Goal: Task Accomplishment & Management: Use online tool/utility

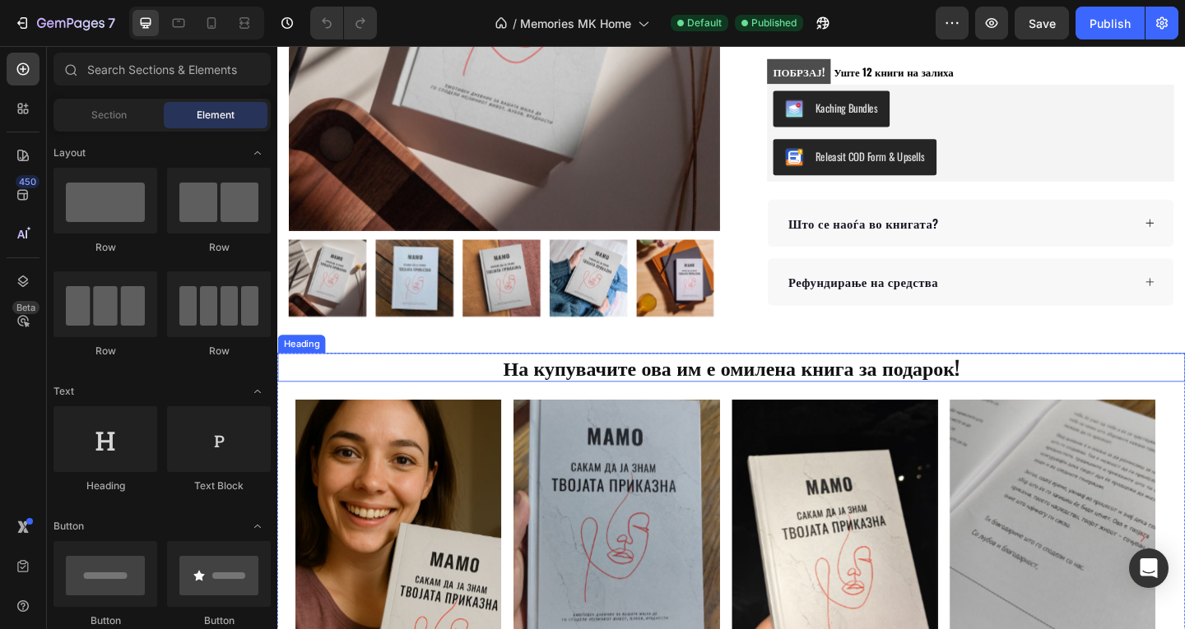
scroll to position [219, 0]
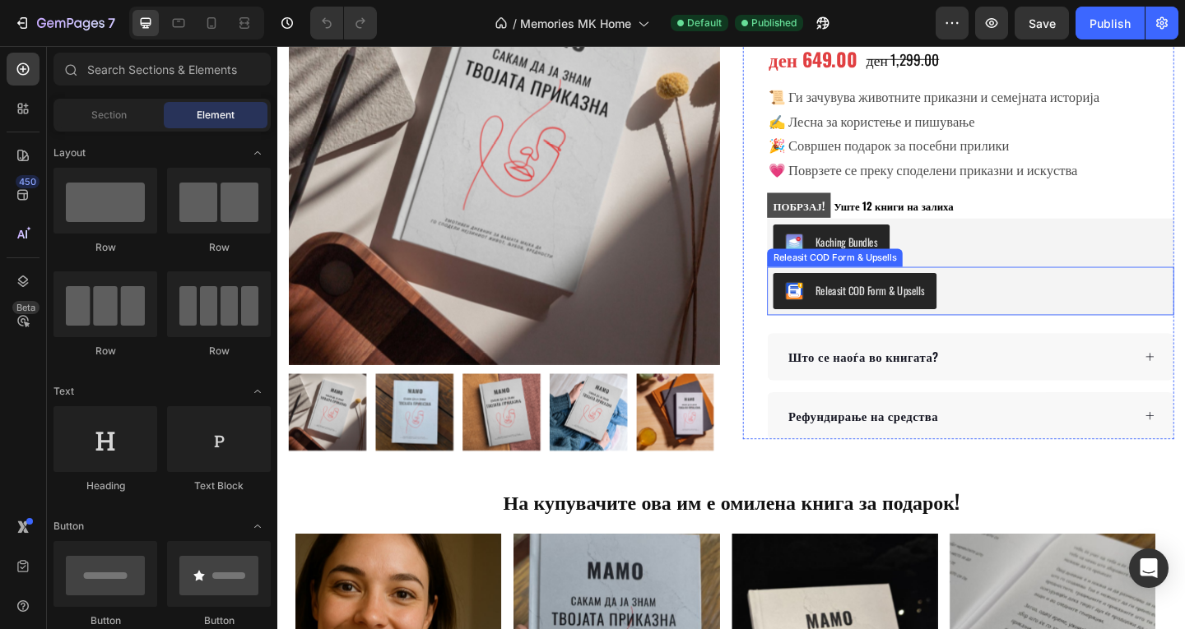
click at [1008, 308] on div "Releasit COD Form & Upsells" at bounding box center [1030, 312] width 429 height 39
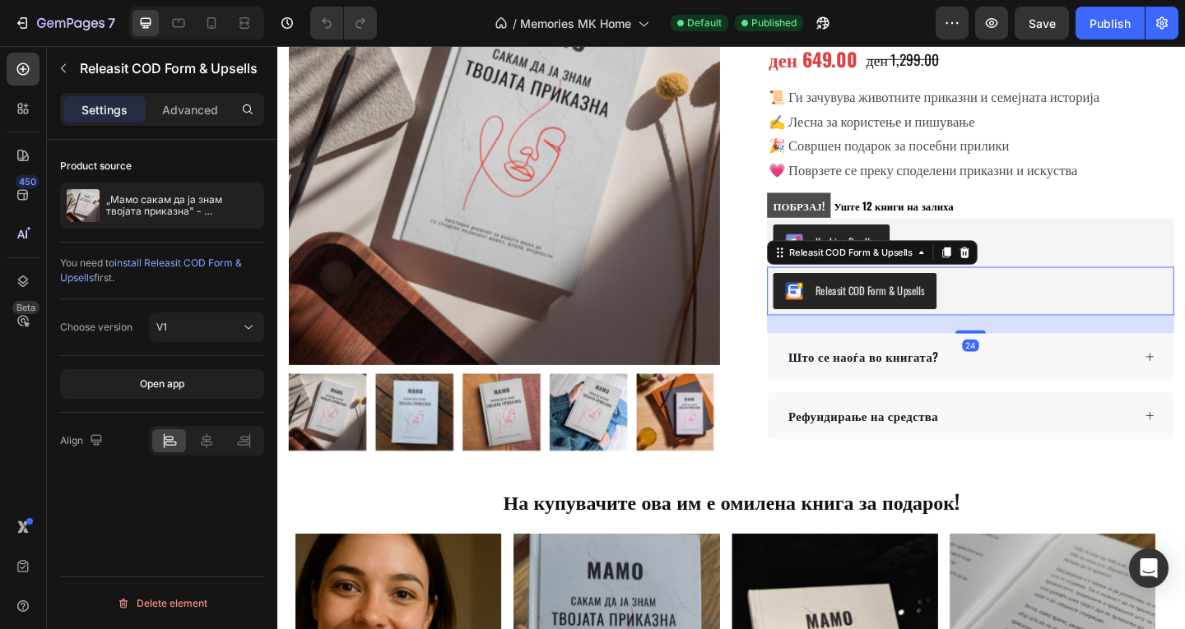
click at [1019, 277] on div at bounding box center [1024, 271] width 20 height 20
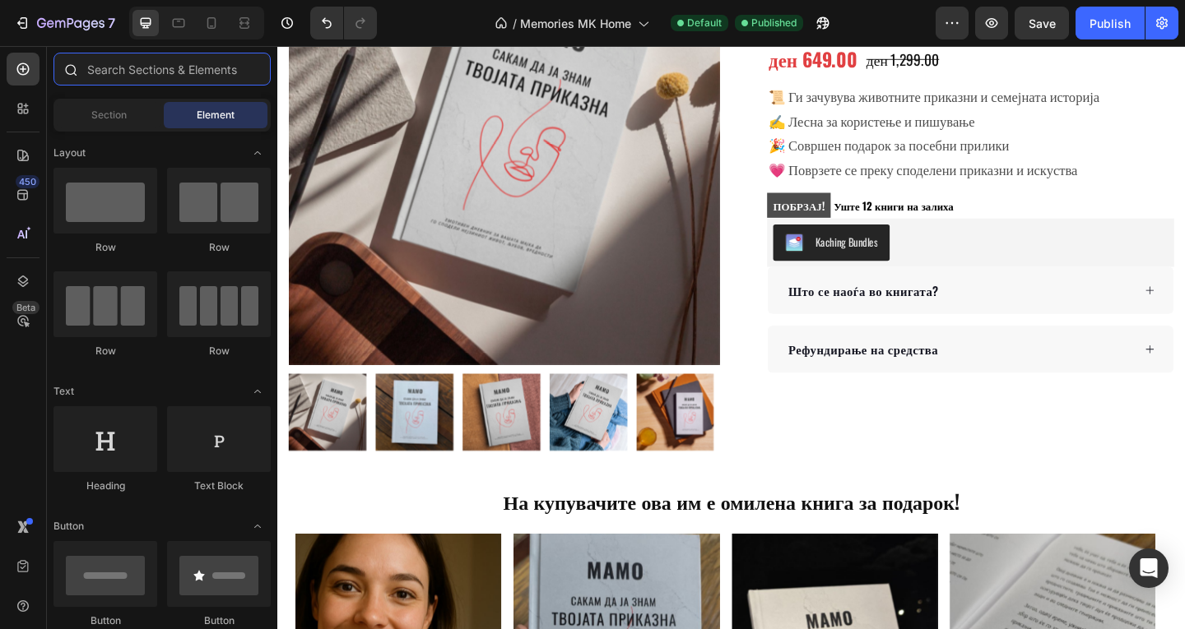
click at [98, 67] on input "text" at bounding box center [161, 69] width 217 height 33
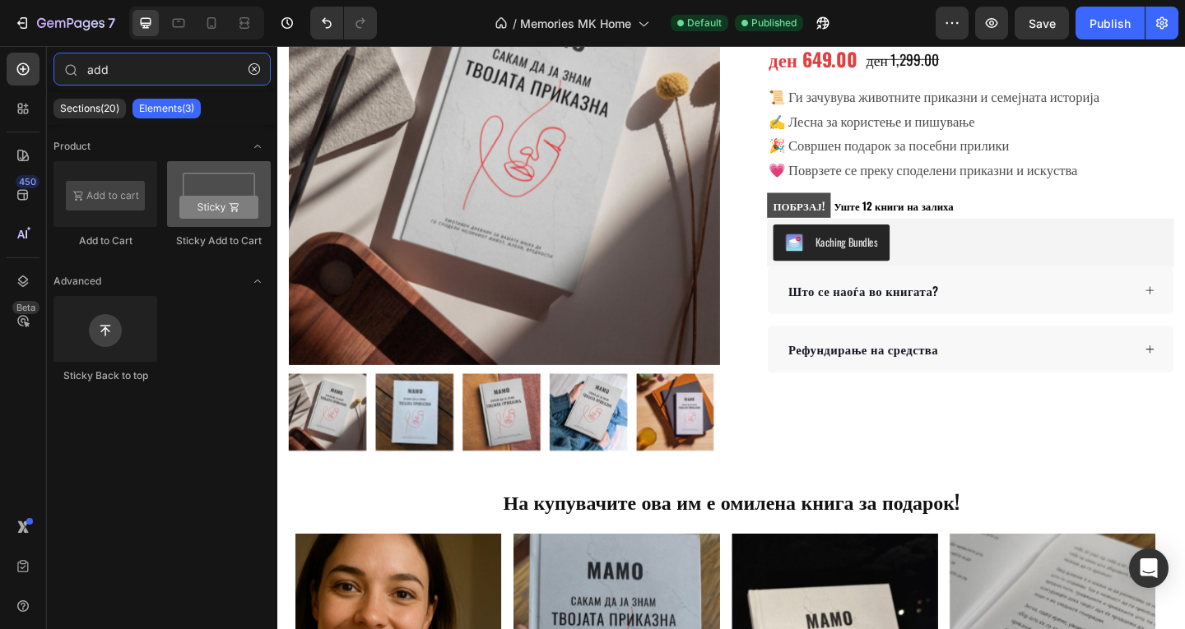
type input "add"
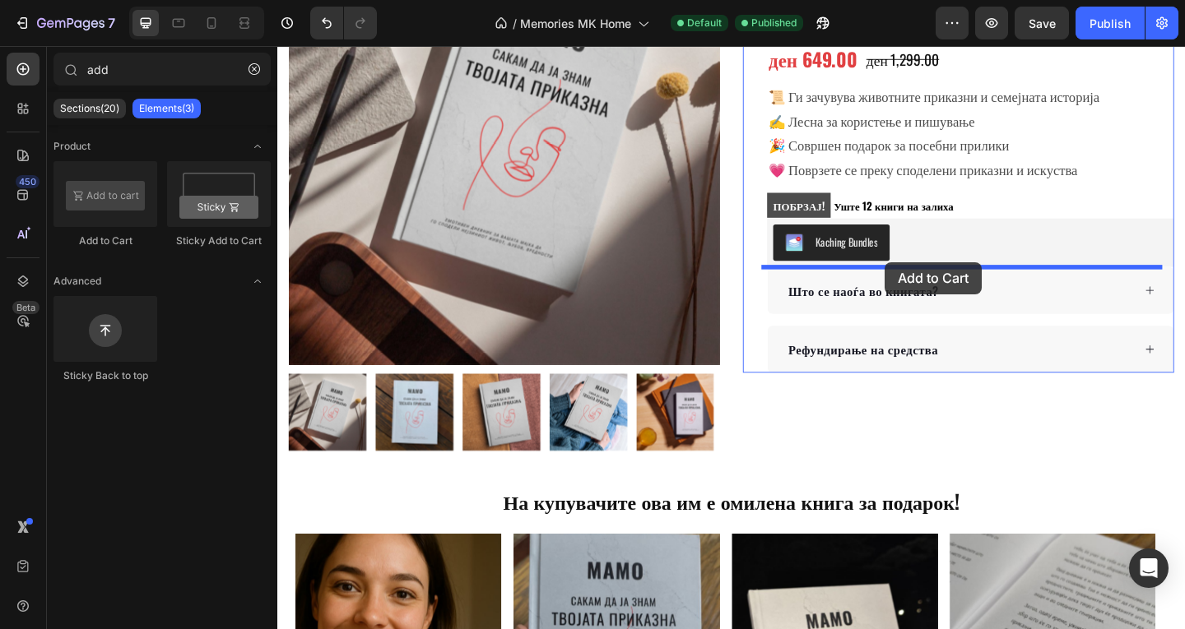
drag, startPoint x: 495, startPoint y: 269, endPoint x: 938, endPoint y: 281, distance: 442.7
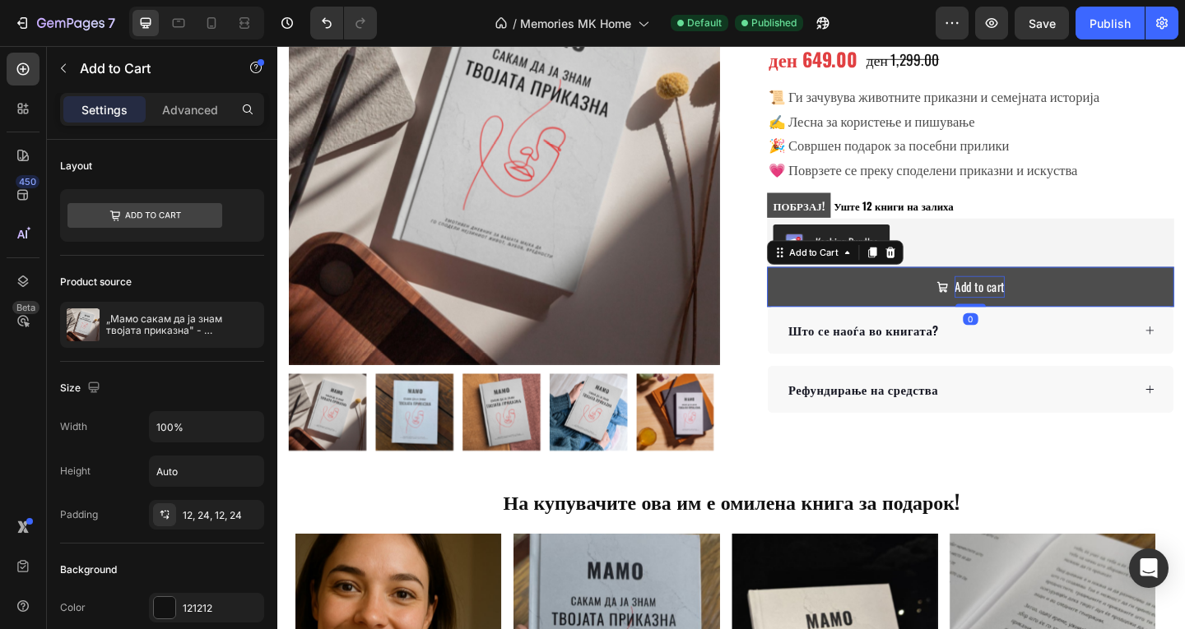
click at [1035, 313] on div "Add to cart" at bounding box center [1040, 308] width 54 height 24
click at [1035, 313] on p "Add to cart" at bounding box center [1040, 308] width 54 height 24
click at [809, 286] on button "ДОДАЈ" at bounding box center [1030, 308] width 443 height 44
click at [809, 286] on button "ДОДАЈ ВО" at bounding box center [1030, 308] width 443 height 44
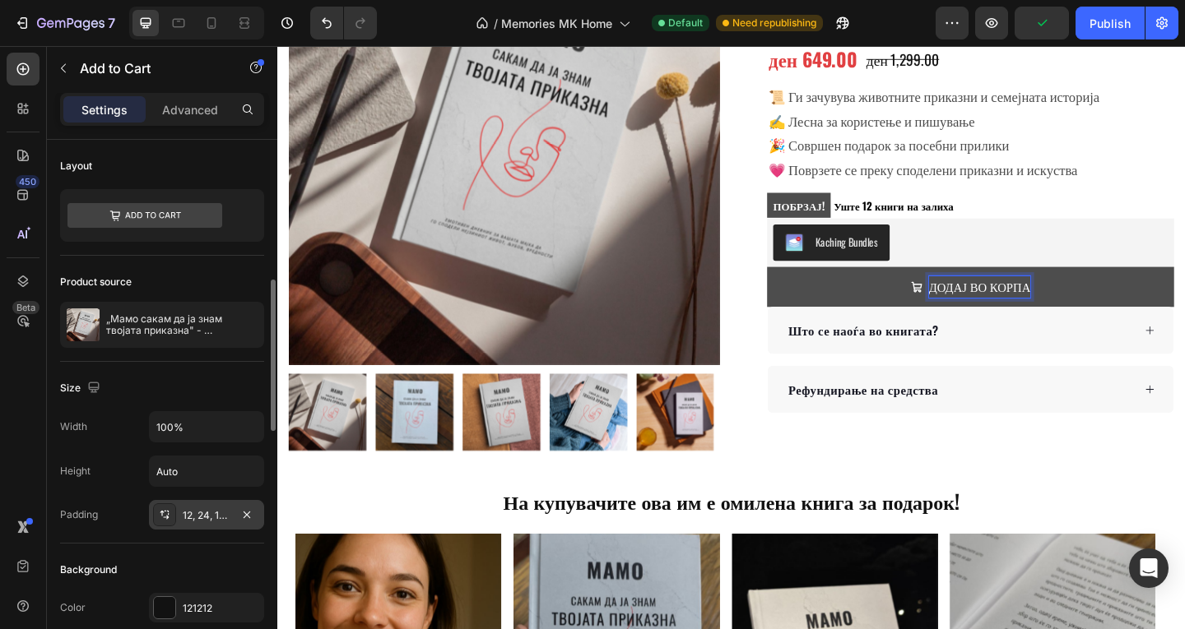
scroll to position [109, 0]
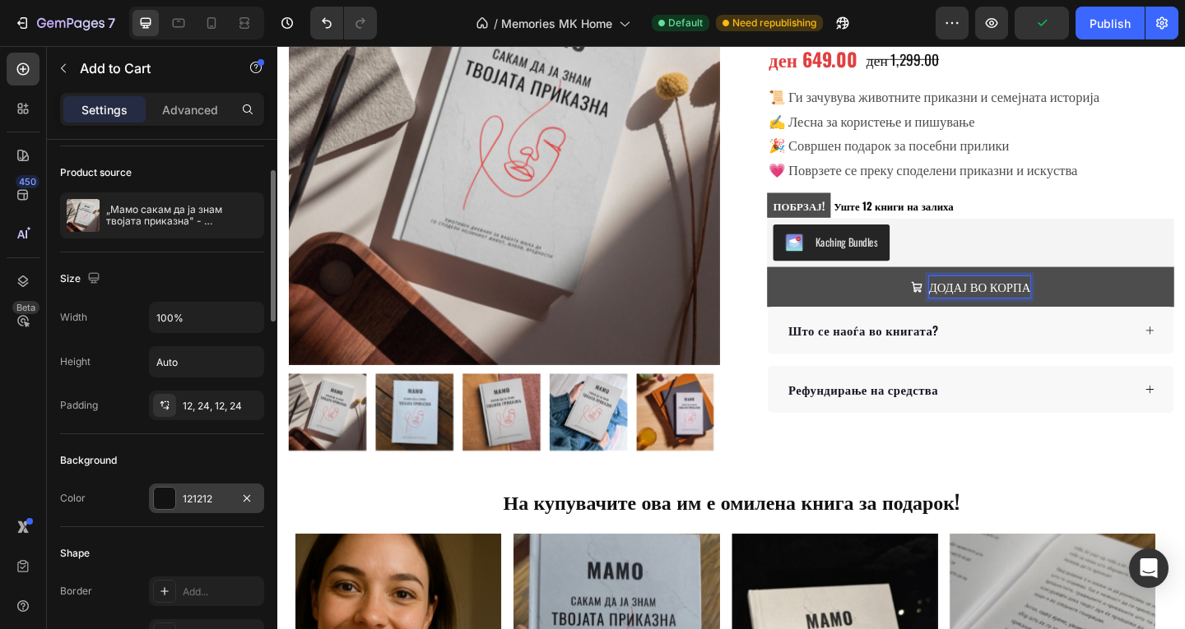
click at [164, 503] on div at bounding box center [164, 498] width 21 height 21
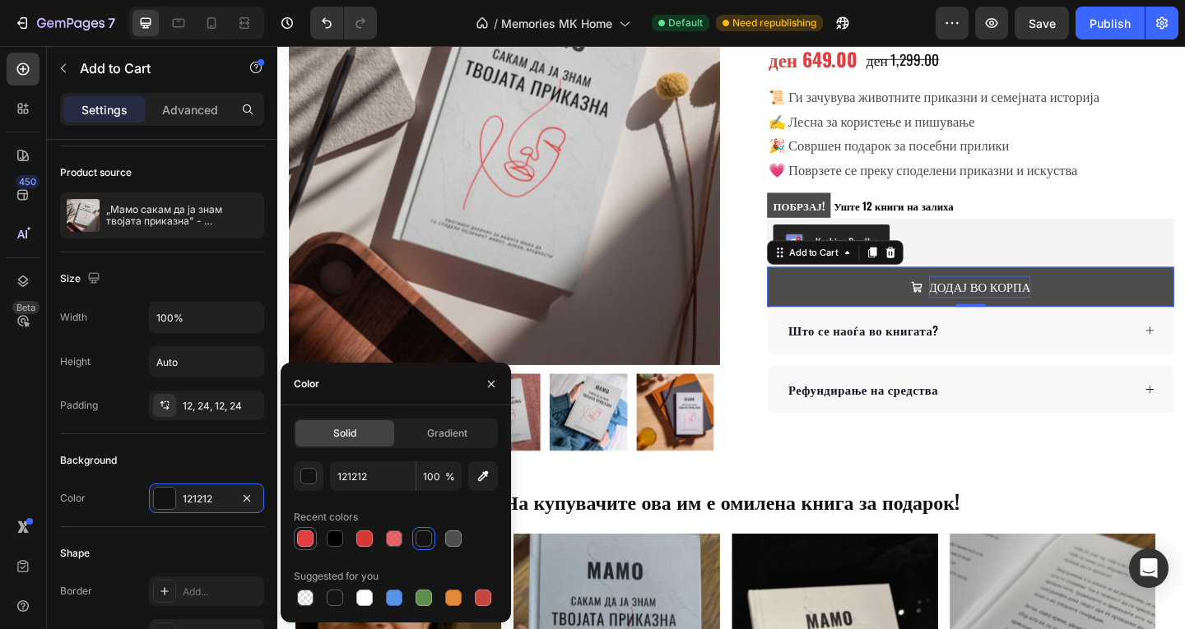
click at [311, 546] on div at bounding box center [305, 539] width 20 height 20
type input "E14042"
click at [206, 434] on div "Size Width 100% Height Auto Padding 12, 24, 12, 24" at bounding box center [162, 344] width 204 height 182
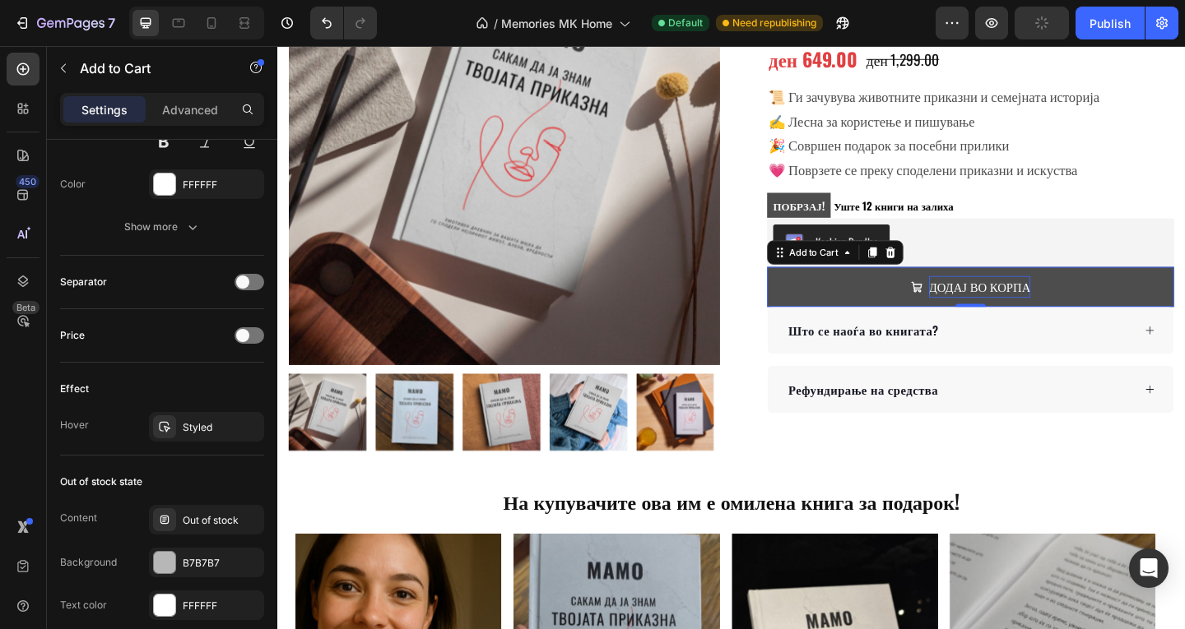
scroll to position [1356, 0]
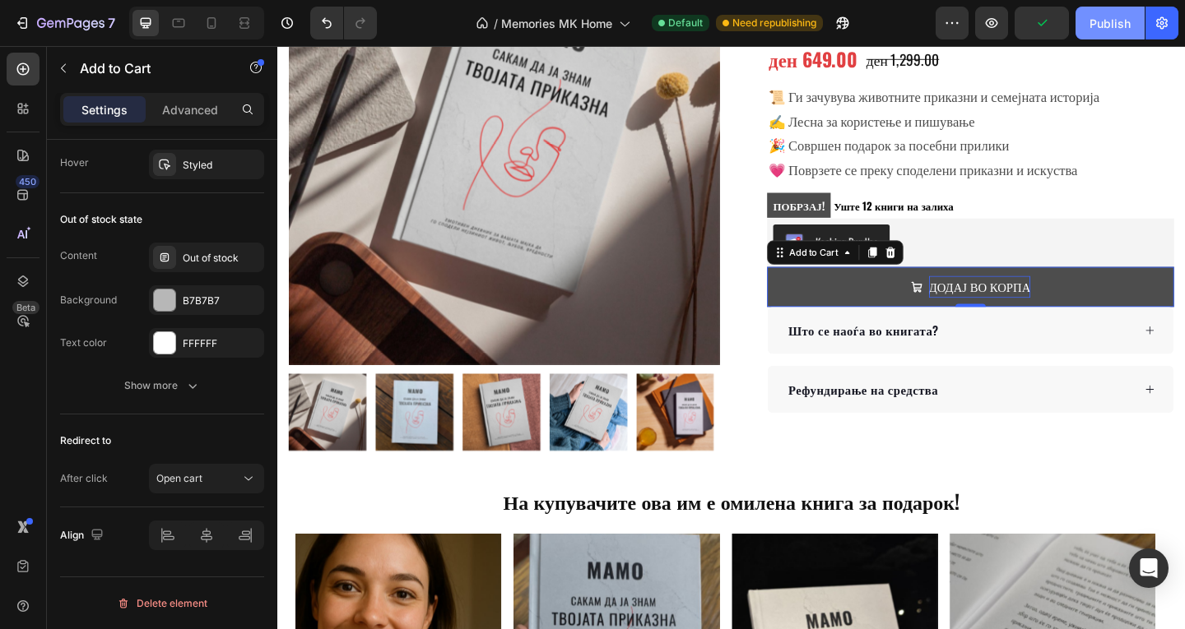
click at [1090, 30] on div "Publish" at bounding box center [1109, 23] width 41 height 17
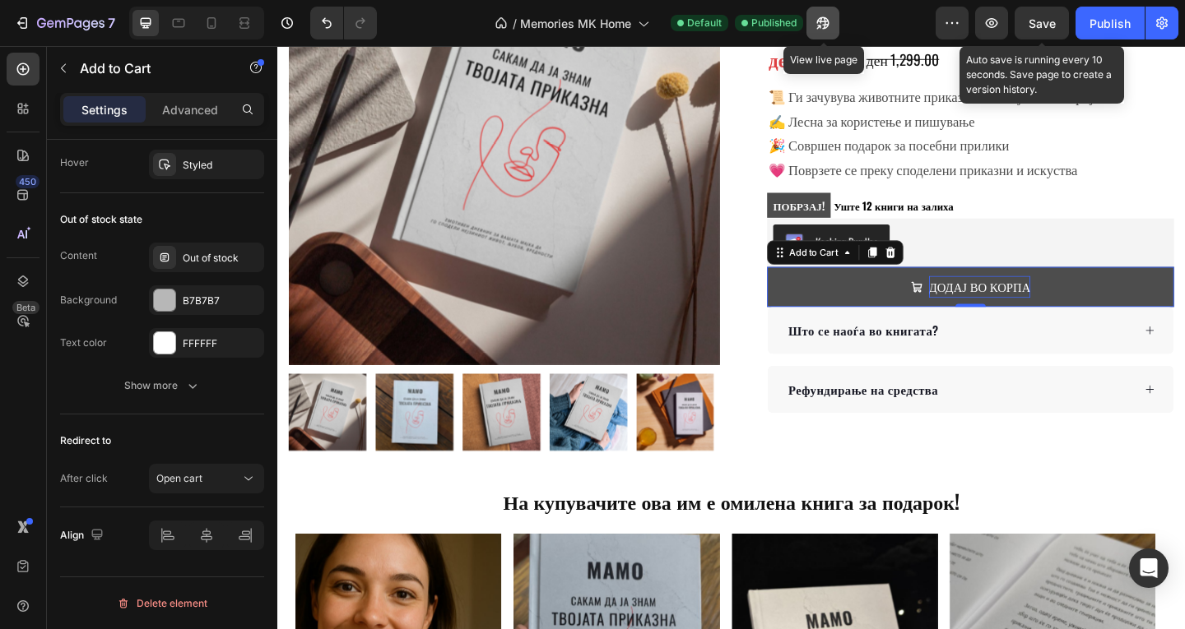
click at [815, 24] on icon "button" at bounding box center [822, 23] width 16 height 16
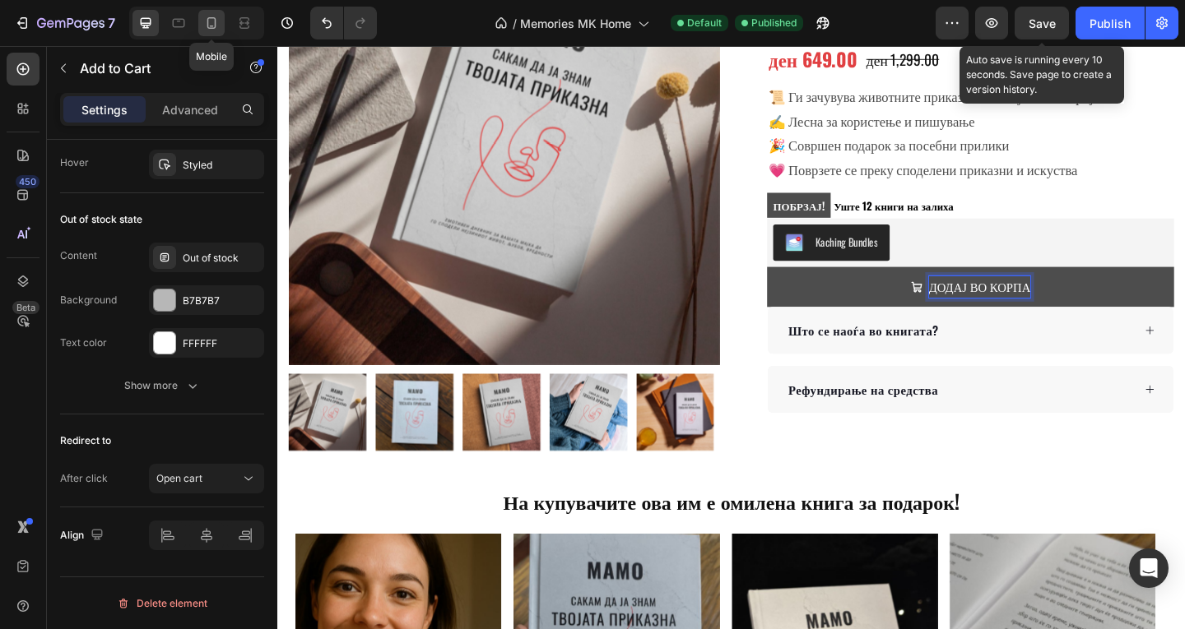
click at [220, 18] on div at bounding box center [211, 23] width 26 height 26
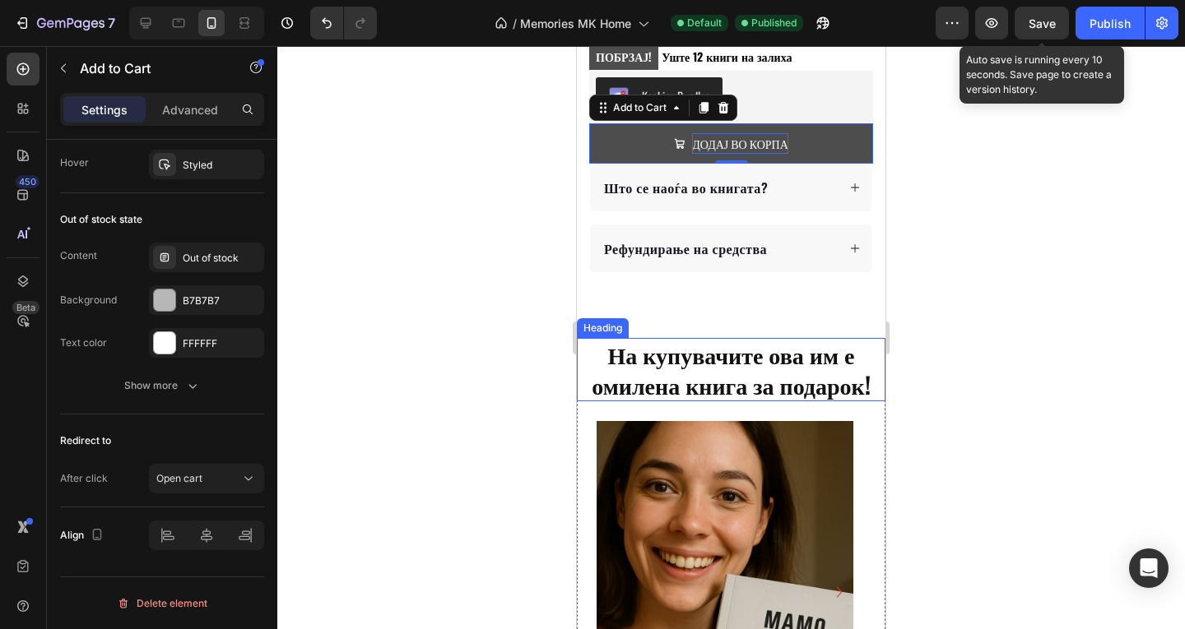
scroll to position [757, 0]
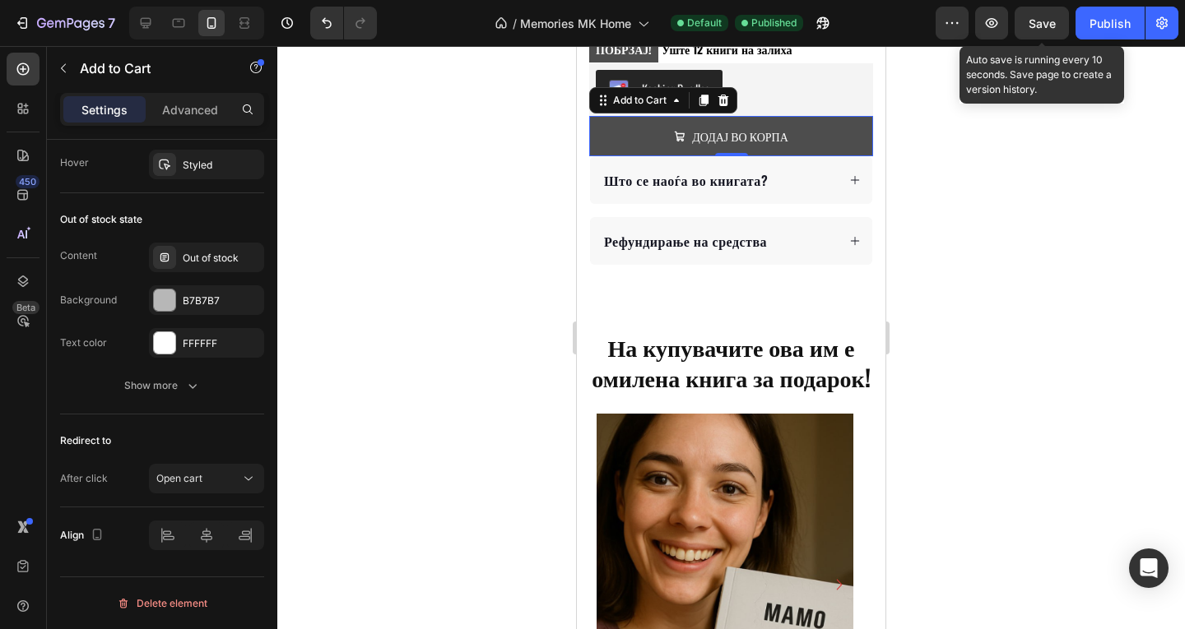
click at [794, 121] on button "ДОДАЈ ВО КОРПА" at bounding box center [731, 136] width 284 height 40
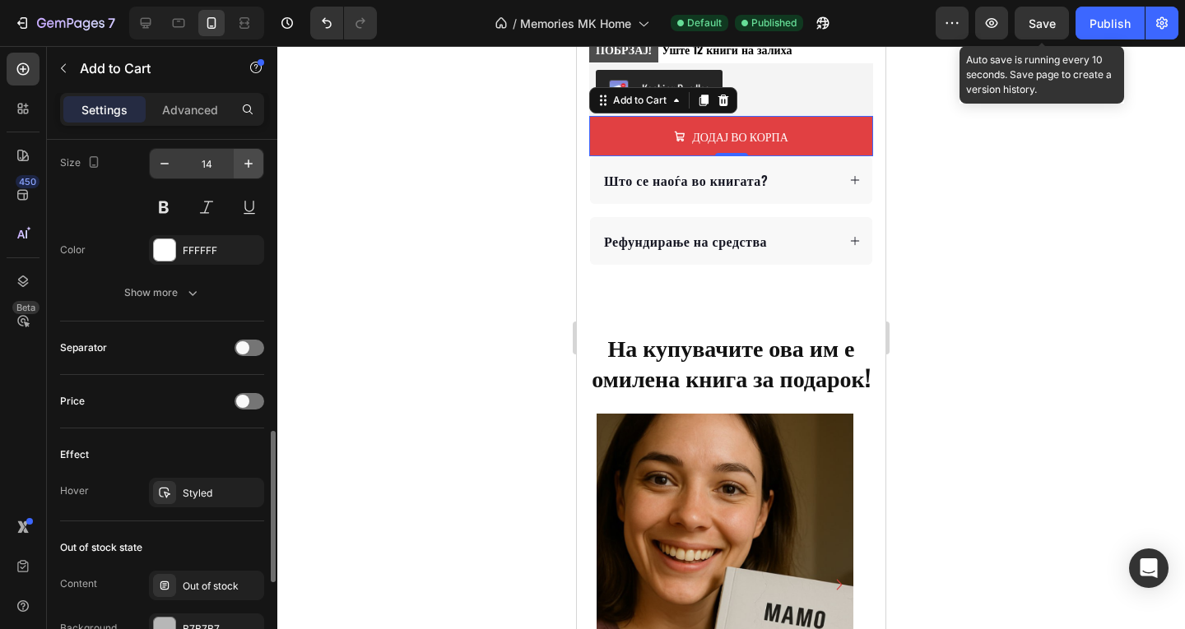
scroll to position [973, 0]
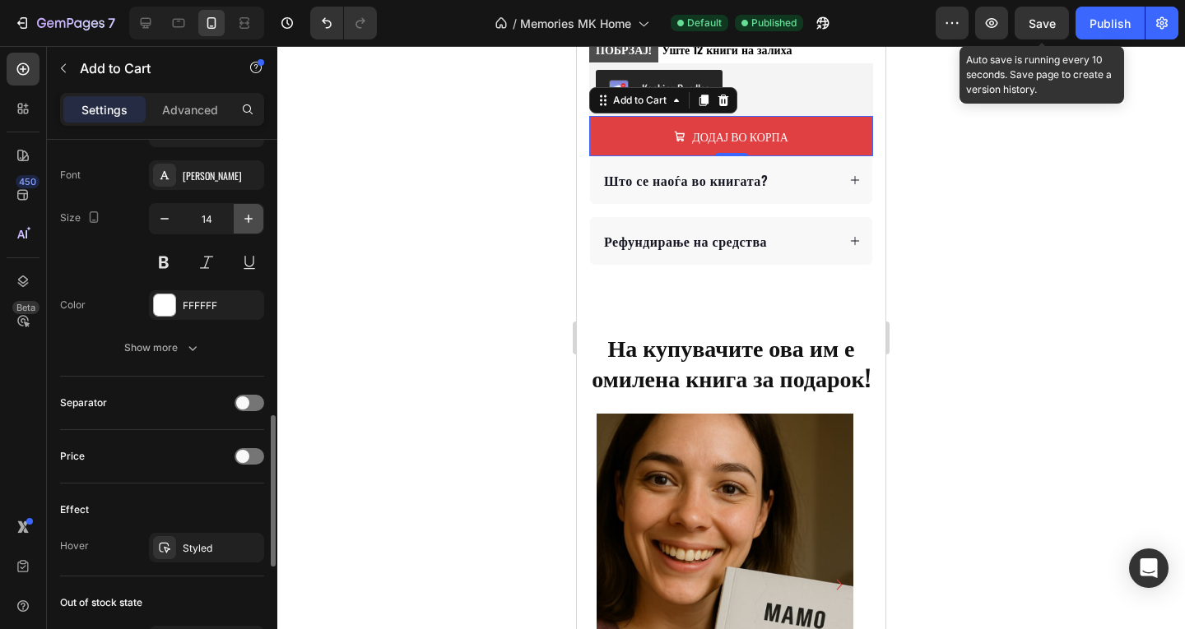
click at [253, 211] on icon "button" at bounding box center [248, 219] width 16 height 16
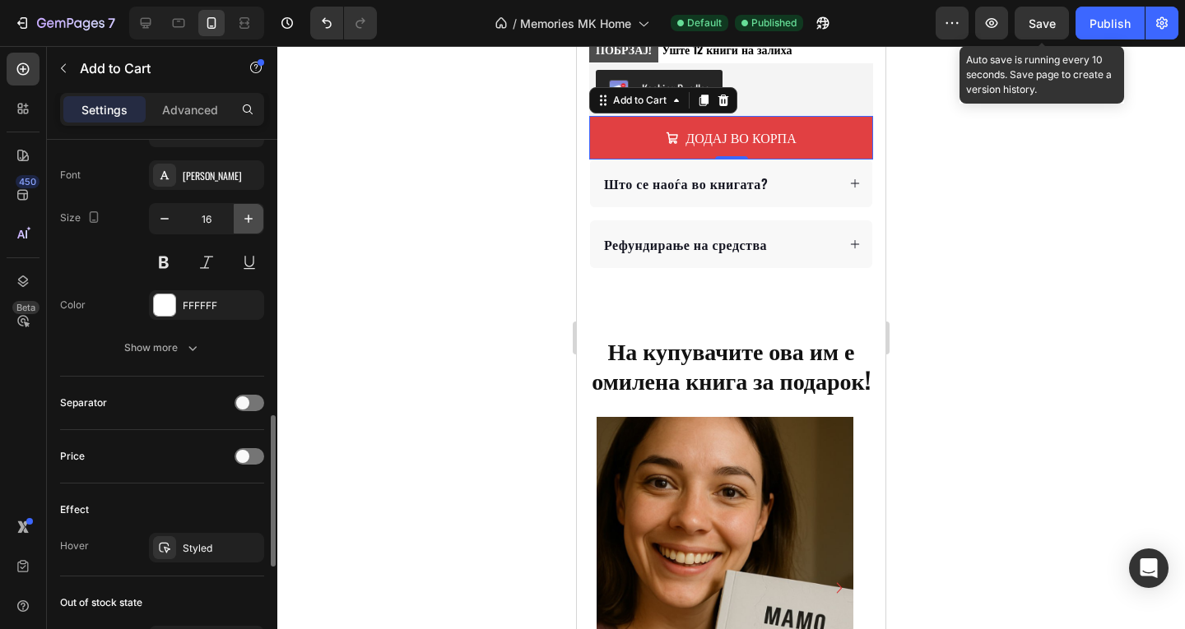
click at [253, 211] on icon "button" at bounding box center [248, 219] width 16 height 16
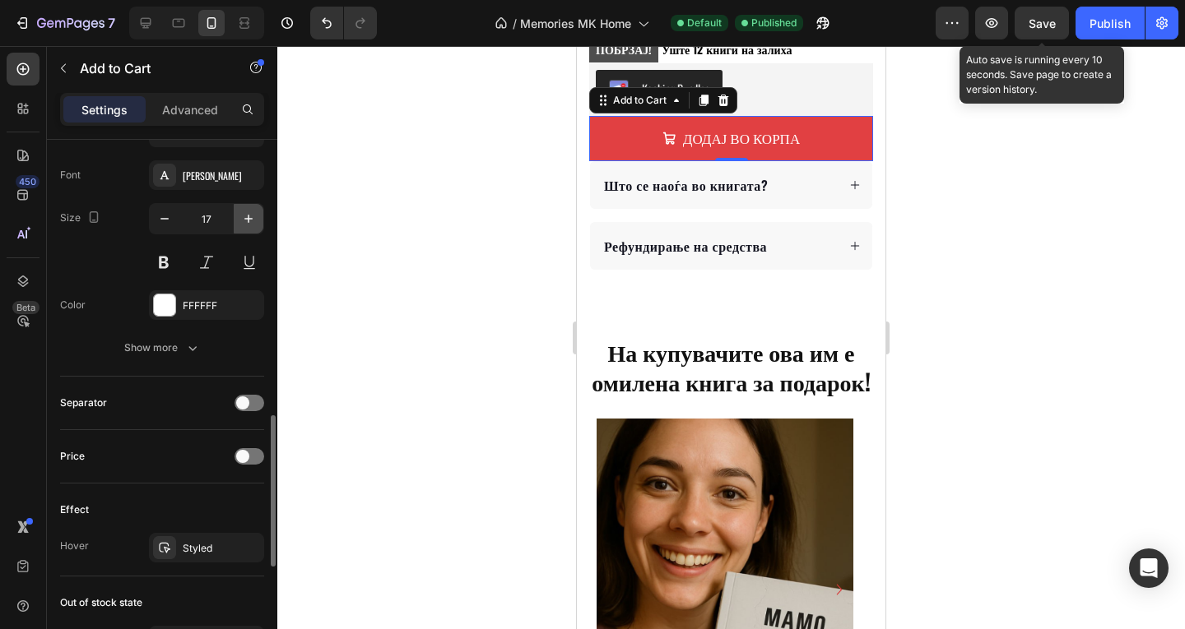
click at [253, 211] on icon "button" at bounding box center [248, 219] width 16 height 16
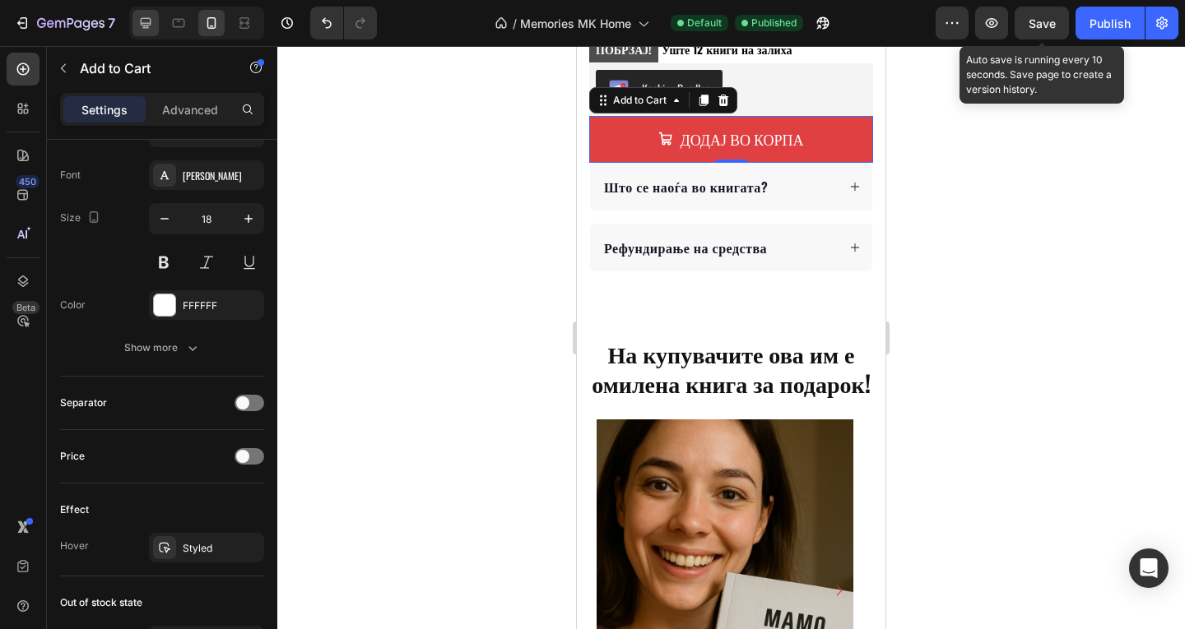
click at [143, 18] on icon at bounding box center [146, 23] width 11 height 11
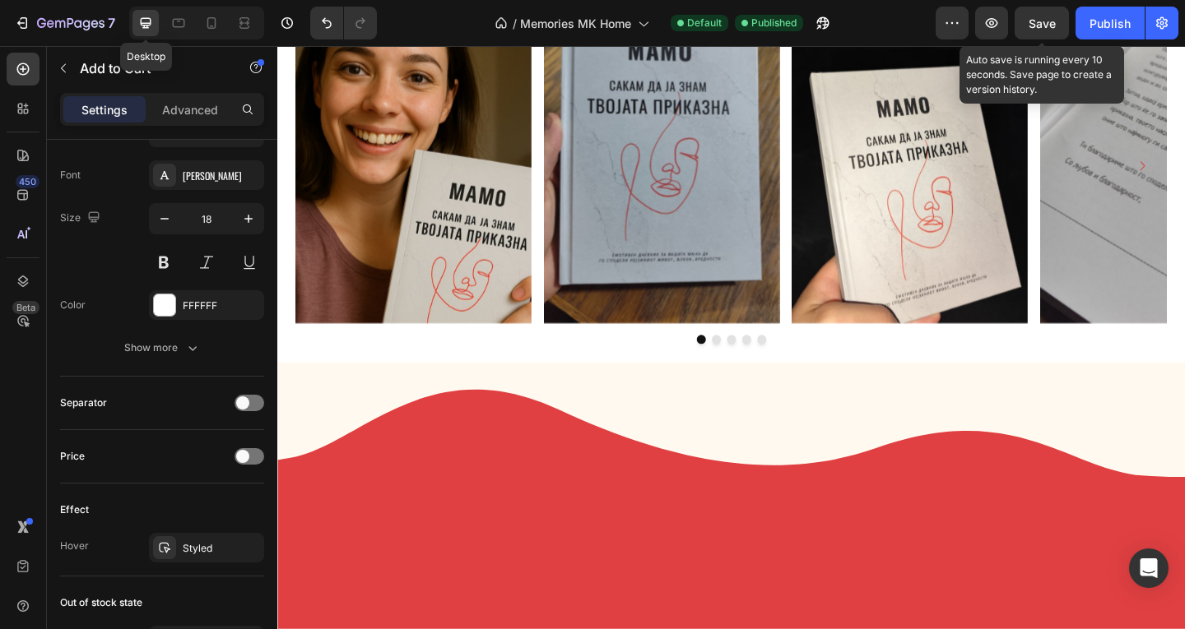
type input "16"
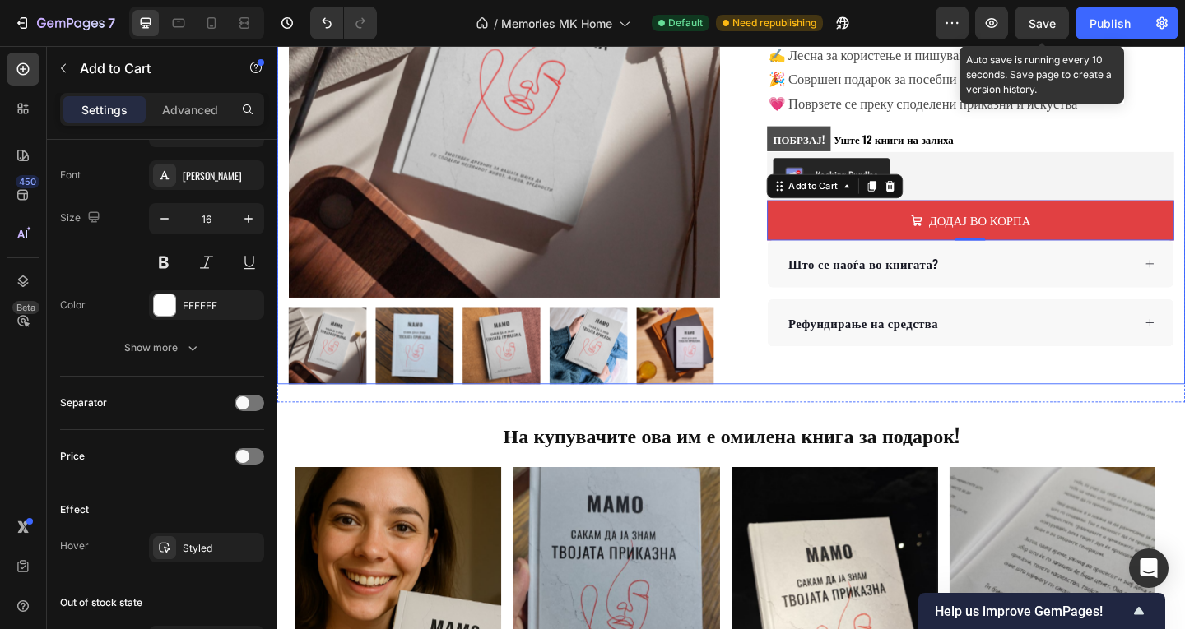
scroll to position [183, 0]
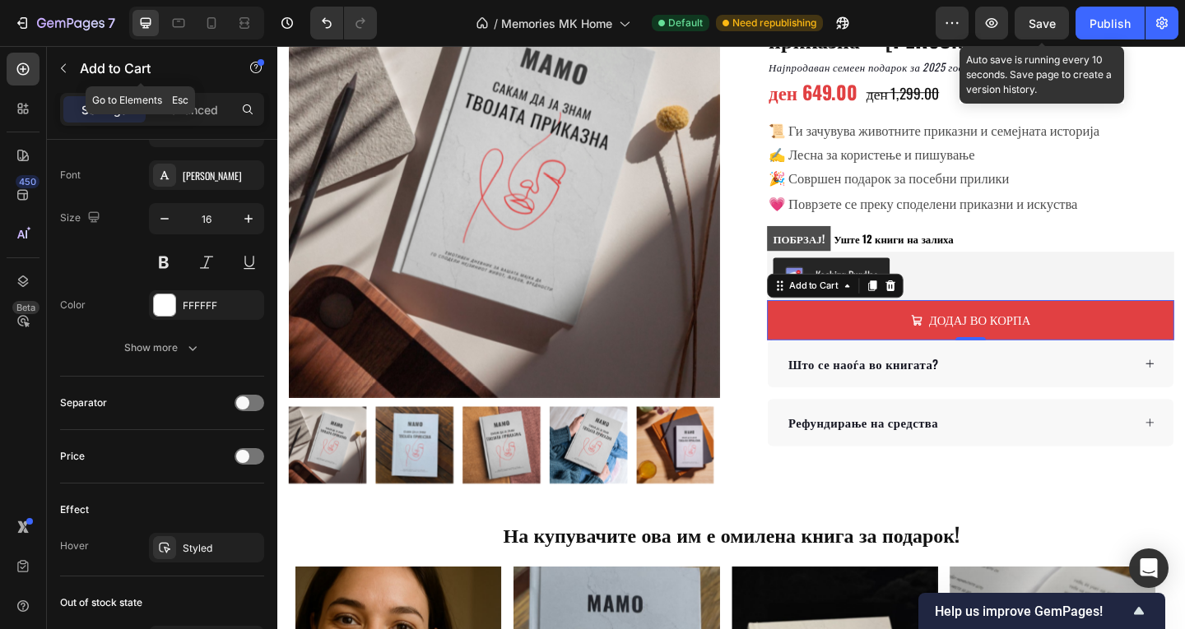
click at [55, 69] on button "button" at bounding box center [63, 68] width 26 height 26
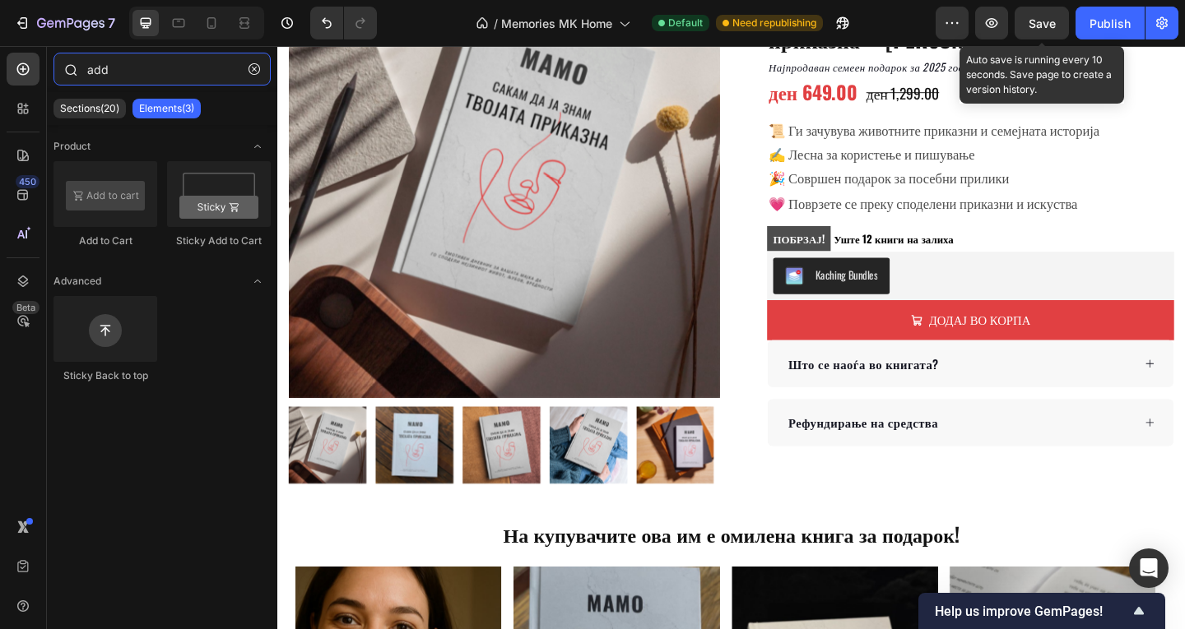
click at [109, 66] on input "add" at bounding box center [161, 69] width 217 height 33
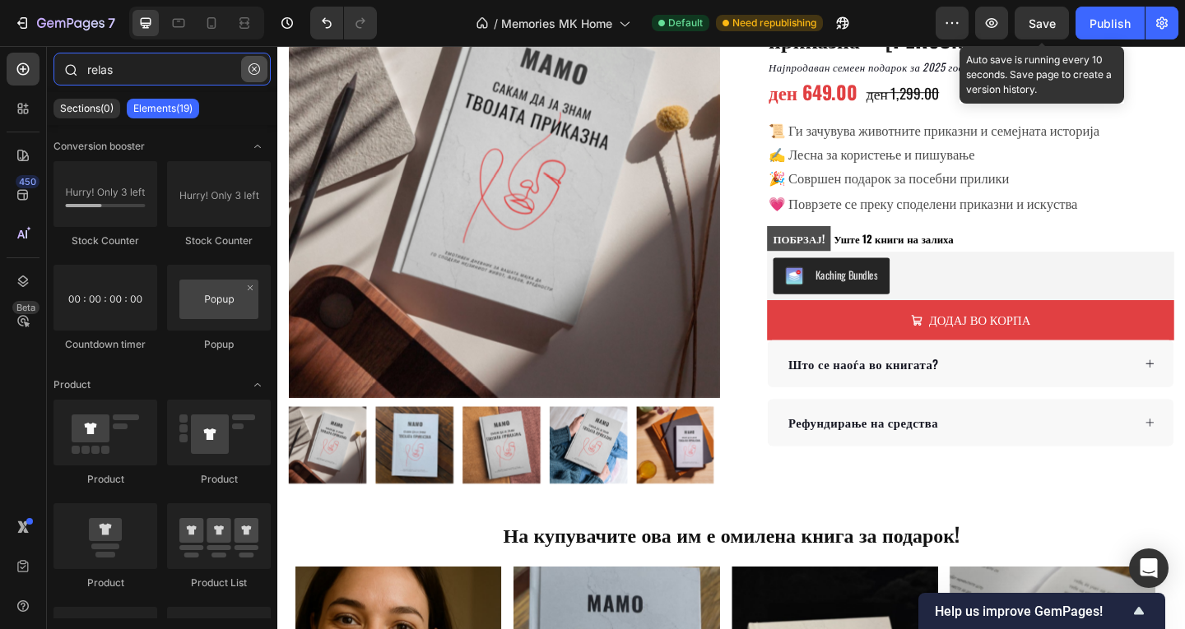
type input "relas"
click at [257, 74] on button "button" at bounding box center [254, 69] width 26 height 26
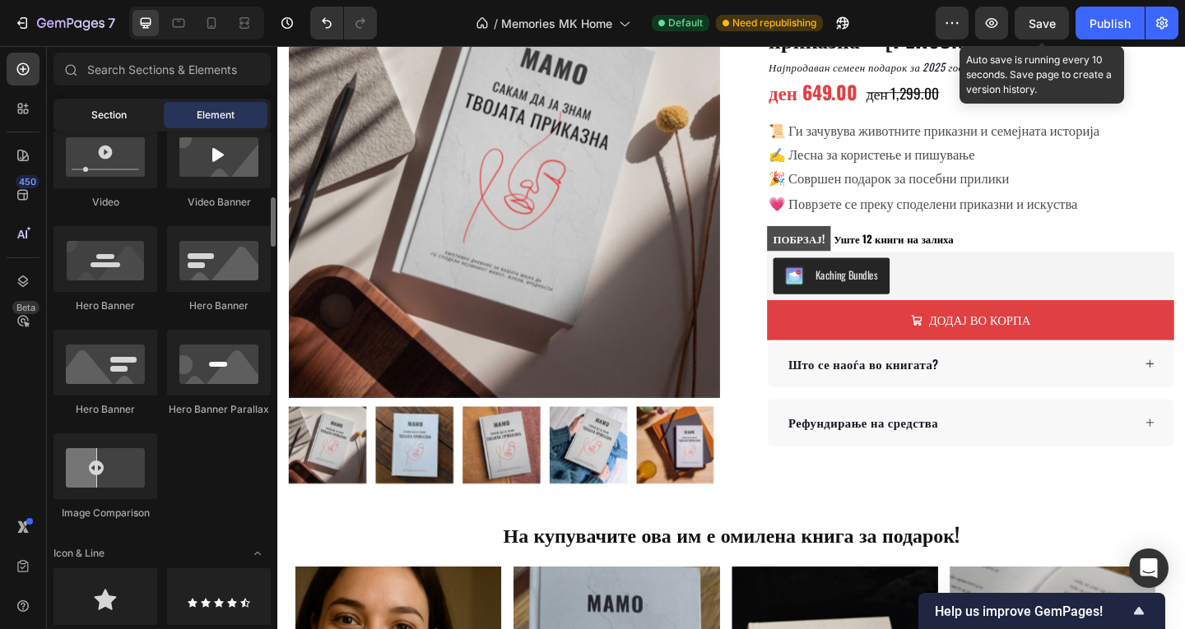
scroll to position [220, 0]
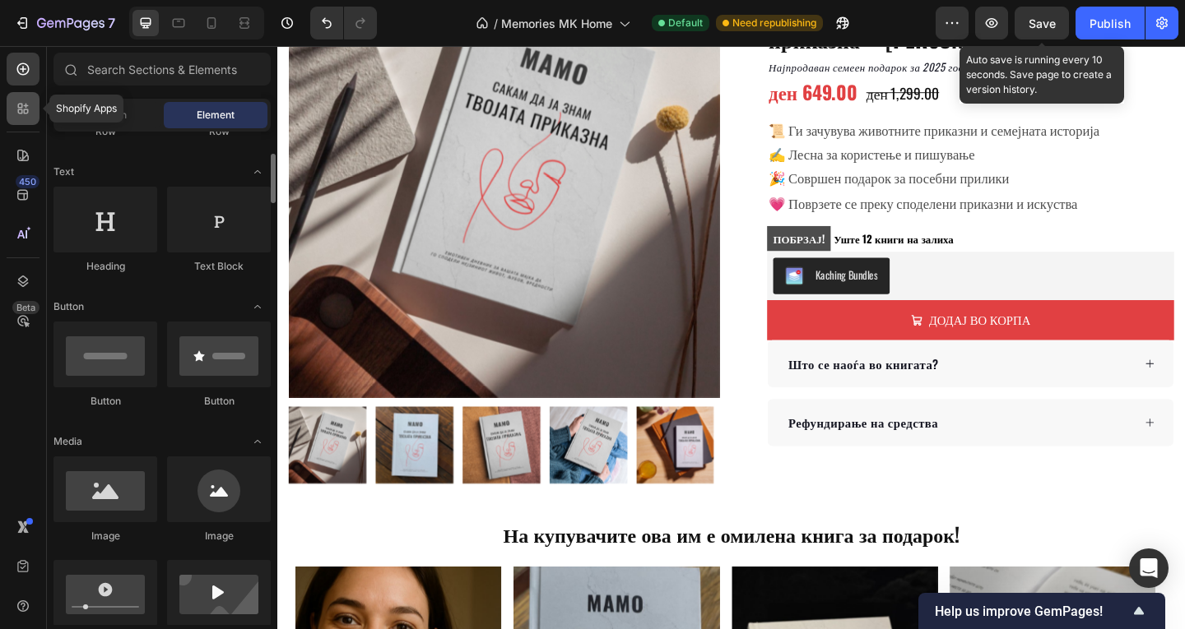
click at [16, 111] on icon at bounding box center [23, 108] width 16 height 16
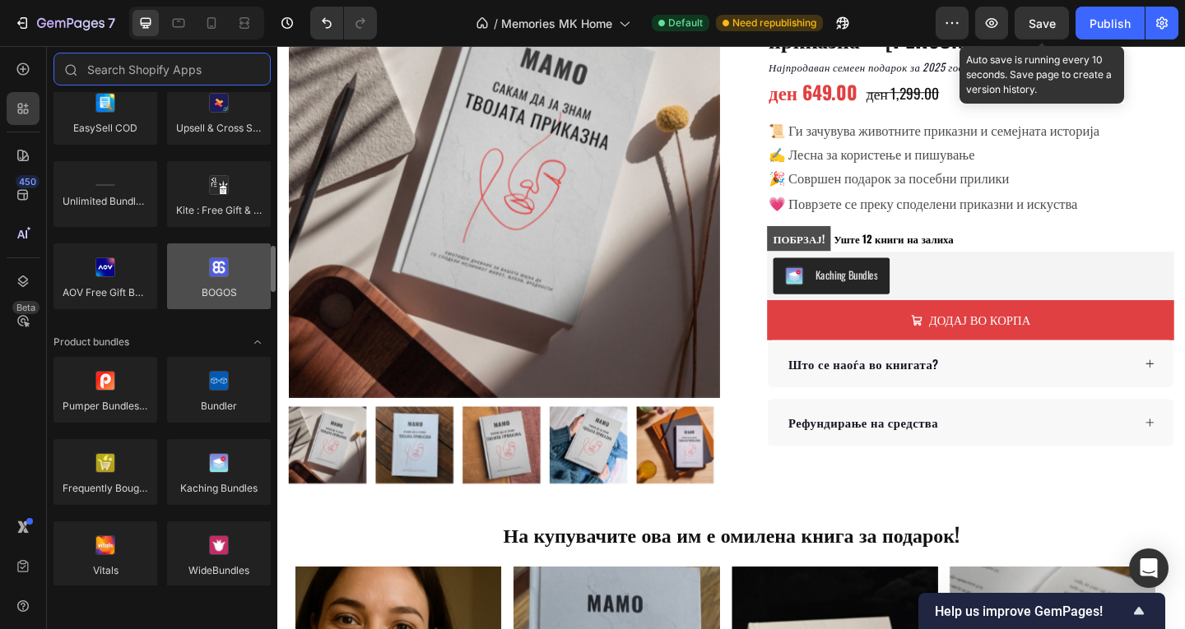
scroll to position [1314, 0]
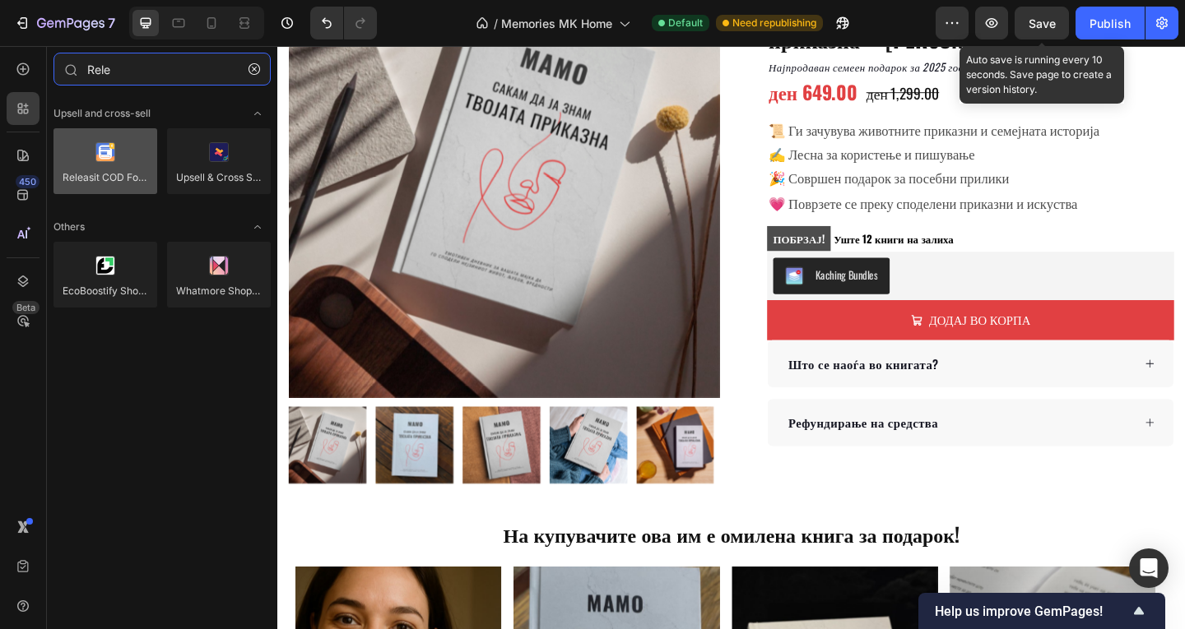
type input "Rele"
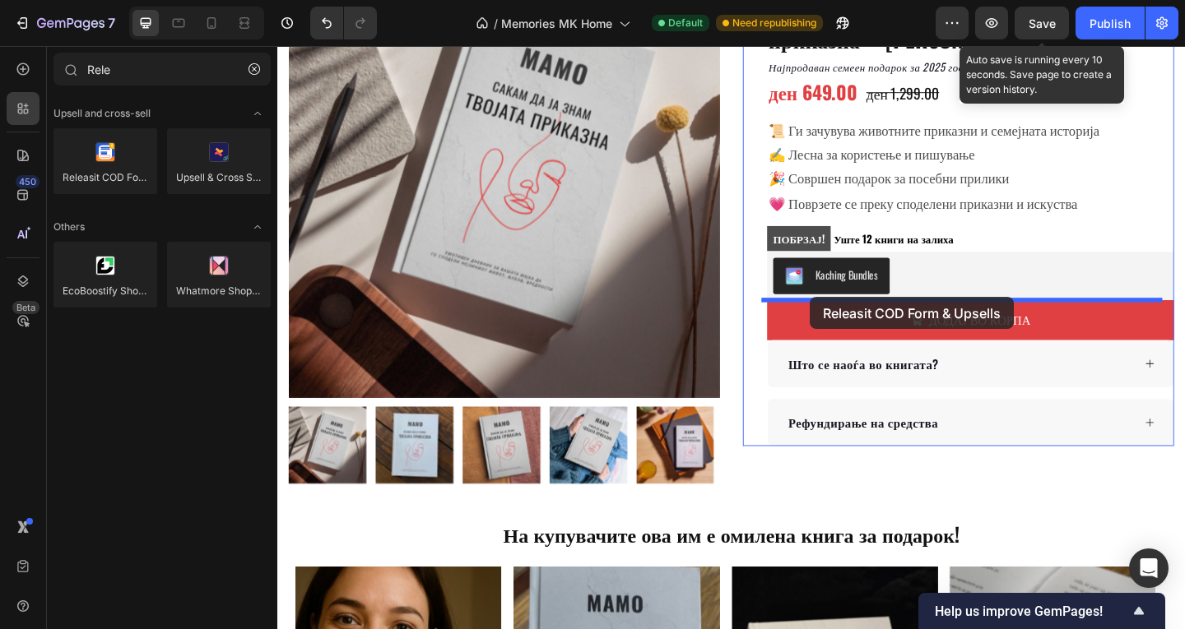
drag, startPoint x: 408, startPoint y: 230, endPoint x: 856, endPoint y: 319, distance: 457.2
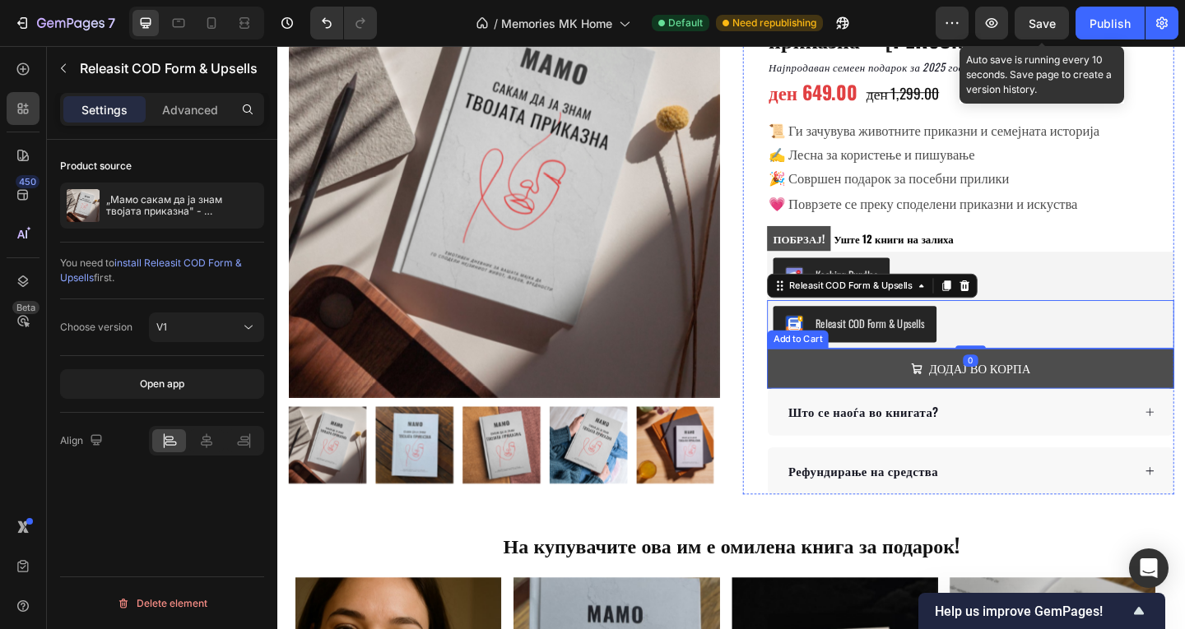
click at [1164, 389] on button "ДОДАЈ ВО КОРПА" at bounding box center [1030, 397] width 443 height 44
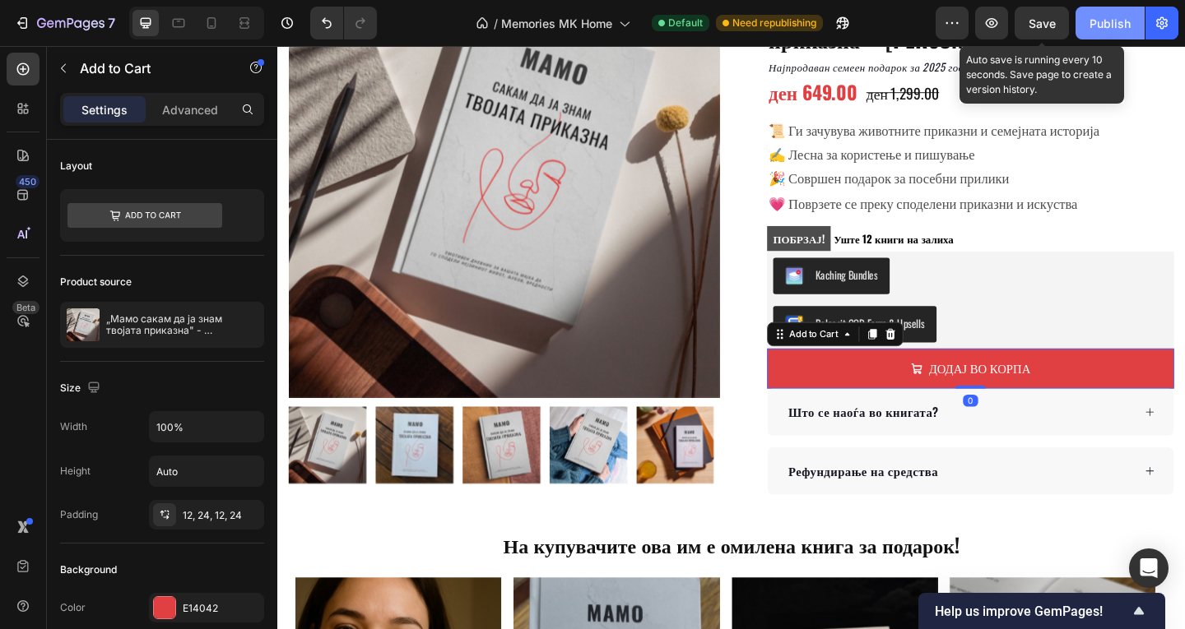
click at [1120, 15] on div "Publish" at bounding box center [1109, 23] width 41 height 17
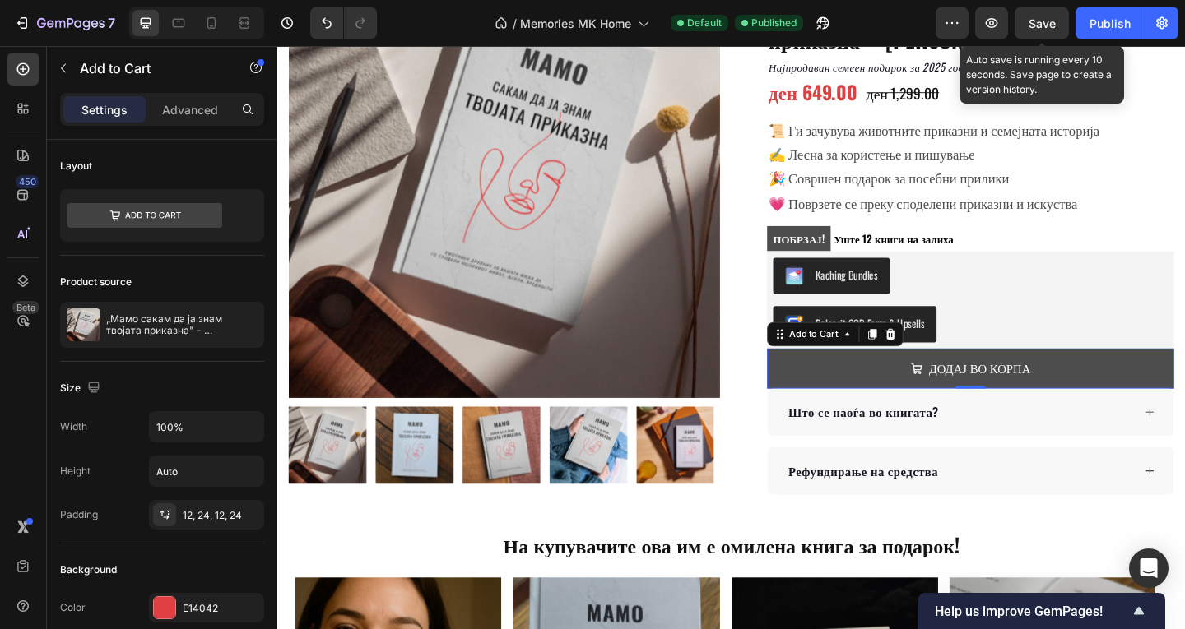
click at [1117, 387] on button "ДОДАЈ ВО КОРПА" at bounding box center [1030, 397] width 443 height 44
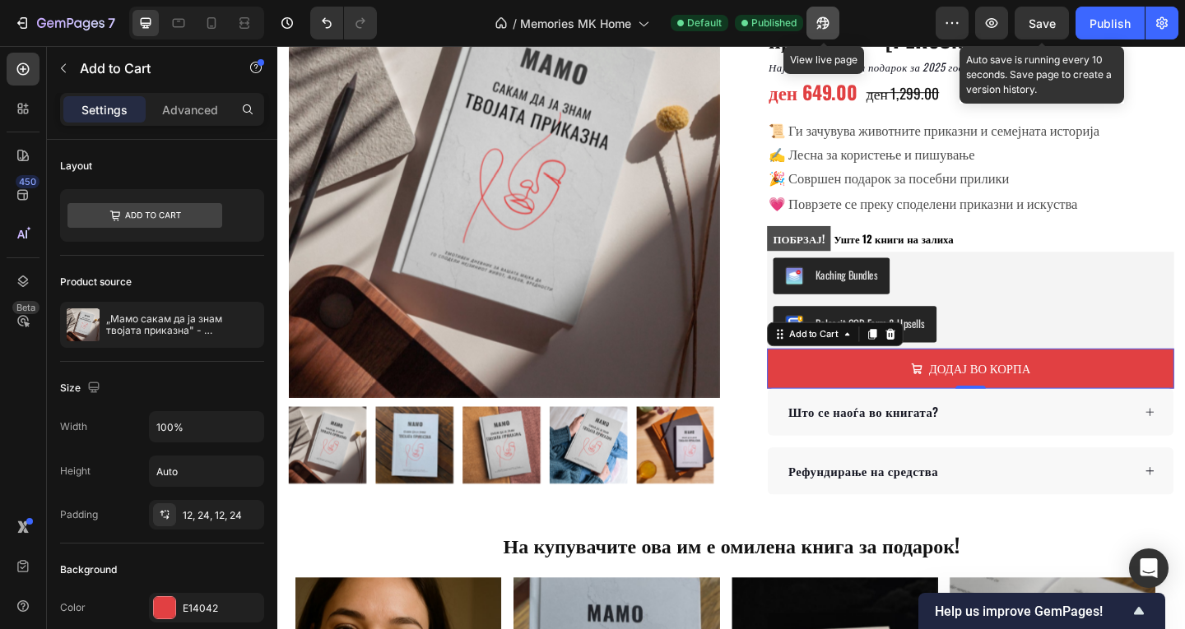
click at [818, 25] on icon "button" at bounding box center [822, 23] width 16 height 16
drag, startPoint x: 1127, startPoint y: 381, endPoint x: 994, endPoint y: 367, distance: 134.0
click at [1126, 381] on button "ДОДАЈ ВО КОРПА" at bounding box center [1030, 397] width 443 height 44
click at [937, 360] on icon at bounding box center [943, 359] width 13 height 13
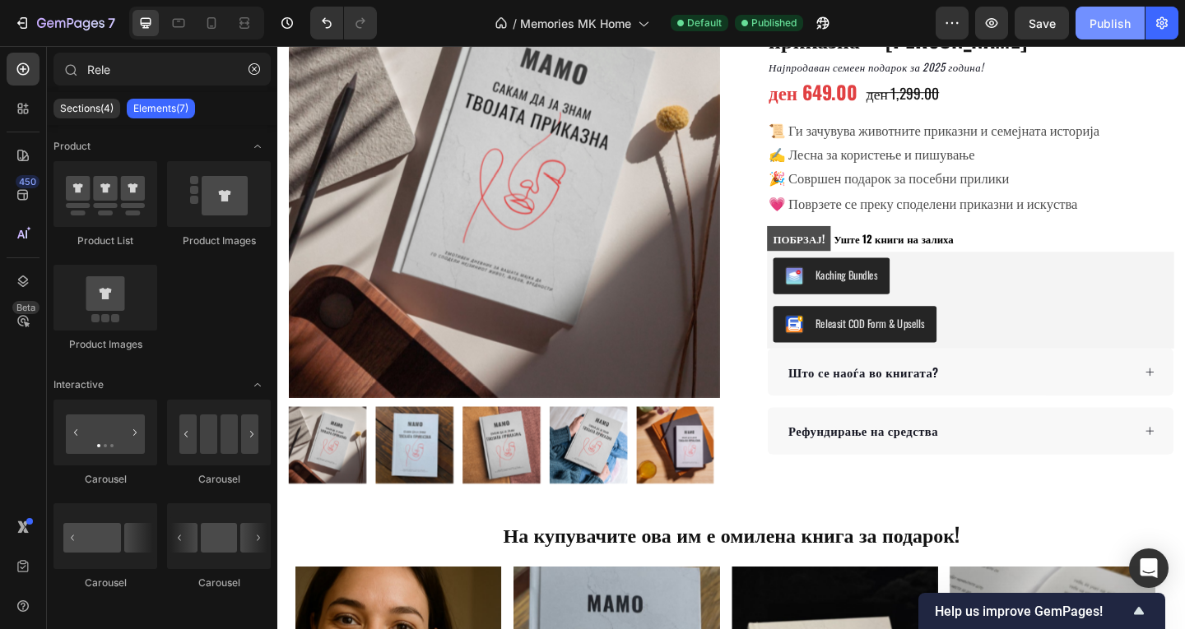
click at [1093, 21] on div "Publish" at bounding box center [1109, 23] width 41 height 17
click at [1093, 21] on button "Publish" at bounding box center [1109, 23] width 69 height 33
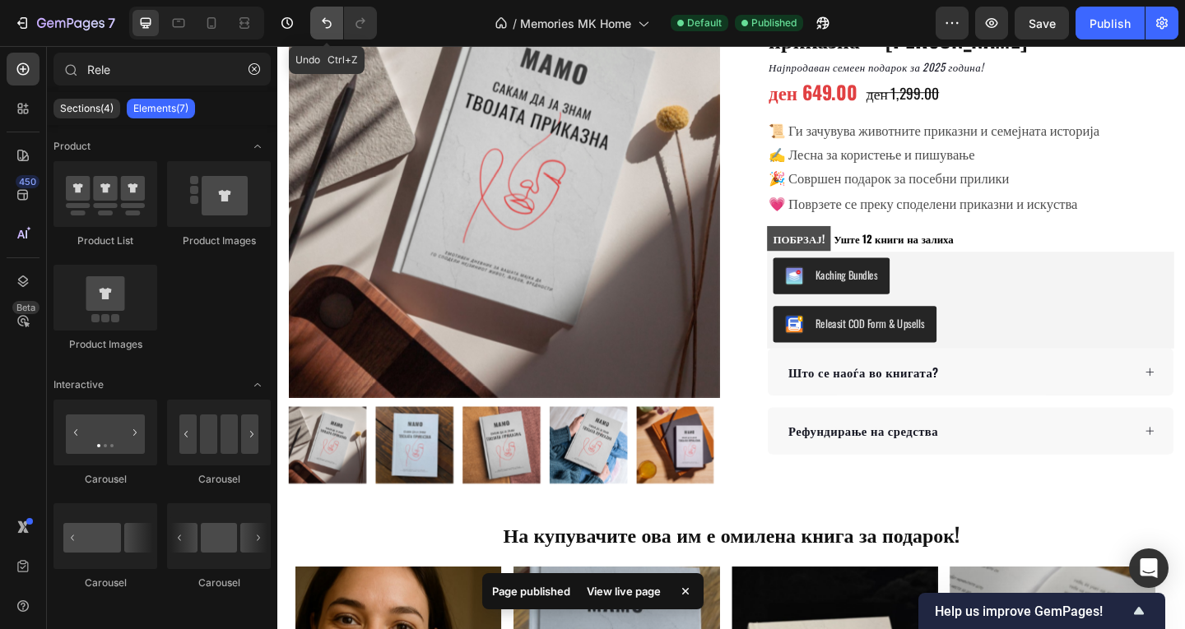
click at [318, 23] on button "Undo/Redo" at bounding box center [326, 23] width 33 height 33
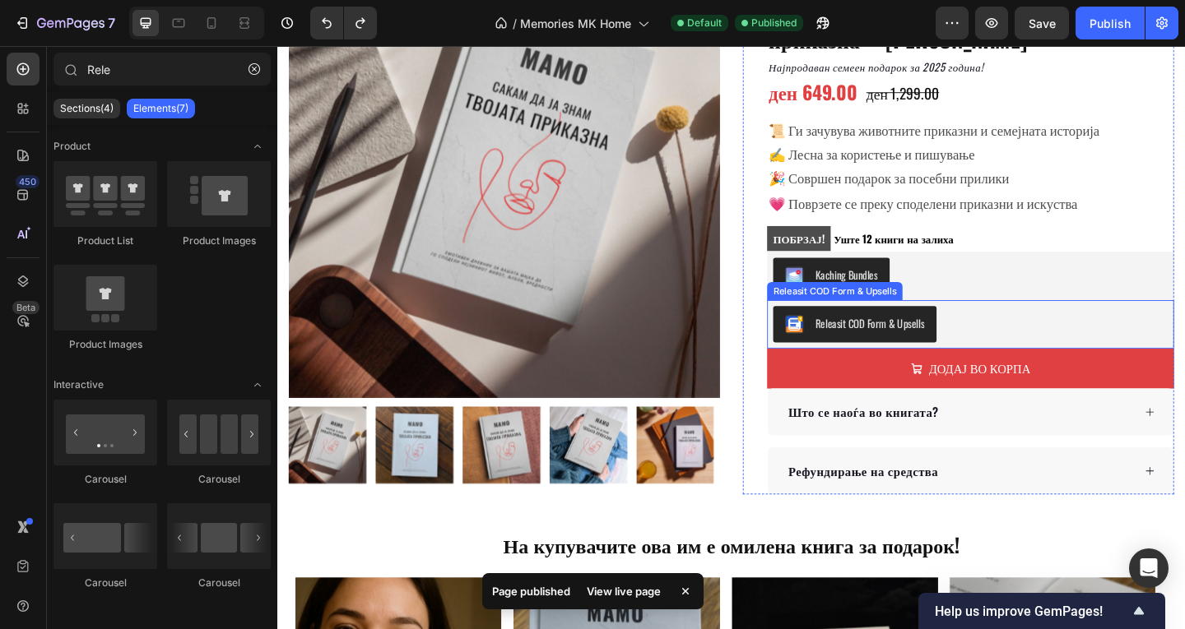
click at [1067, 344] on div "Releasit COD Form & Upsells" at bounding box center [1030, 348] width 429 height 39
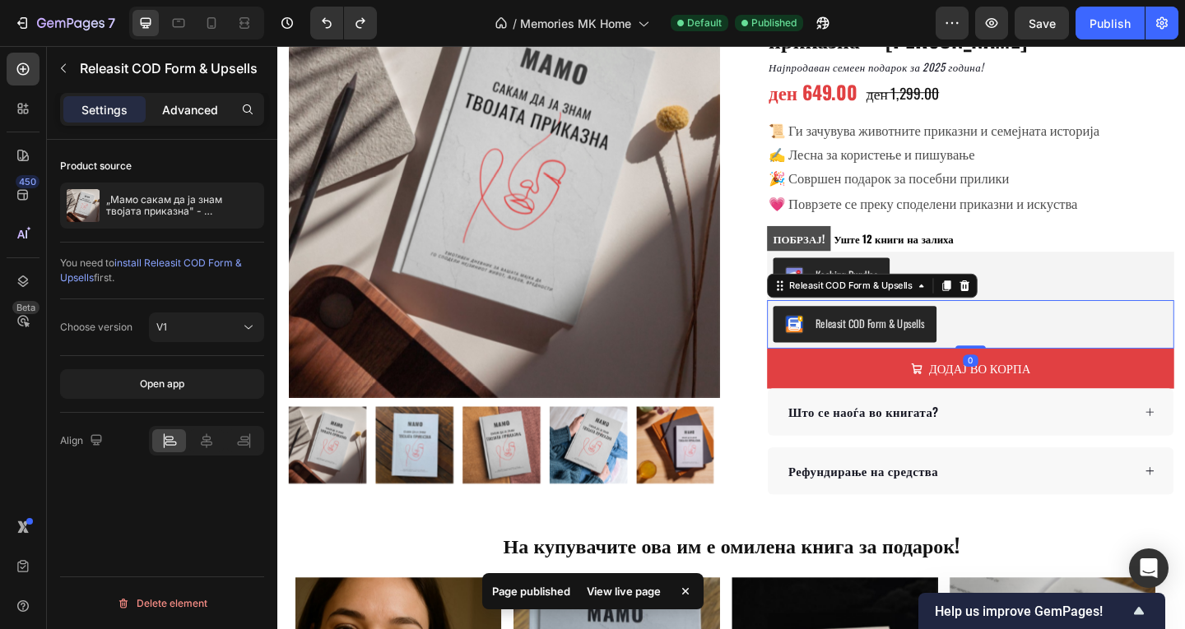
click at [164, 110] on p "Advanced" at bounding box center [190, 109] width 56 height 17
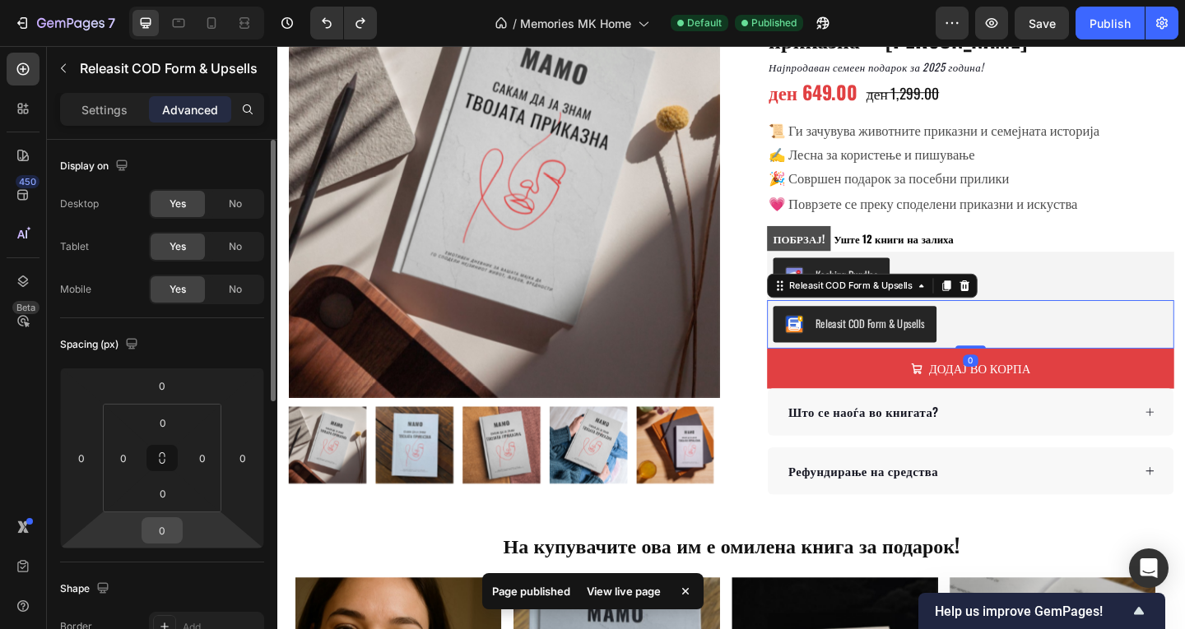
click at [171, 523] on input "0" at bounding box center [162, 530] width 33 height 25
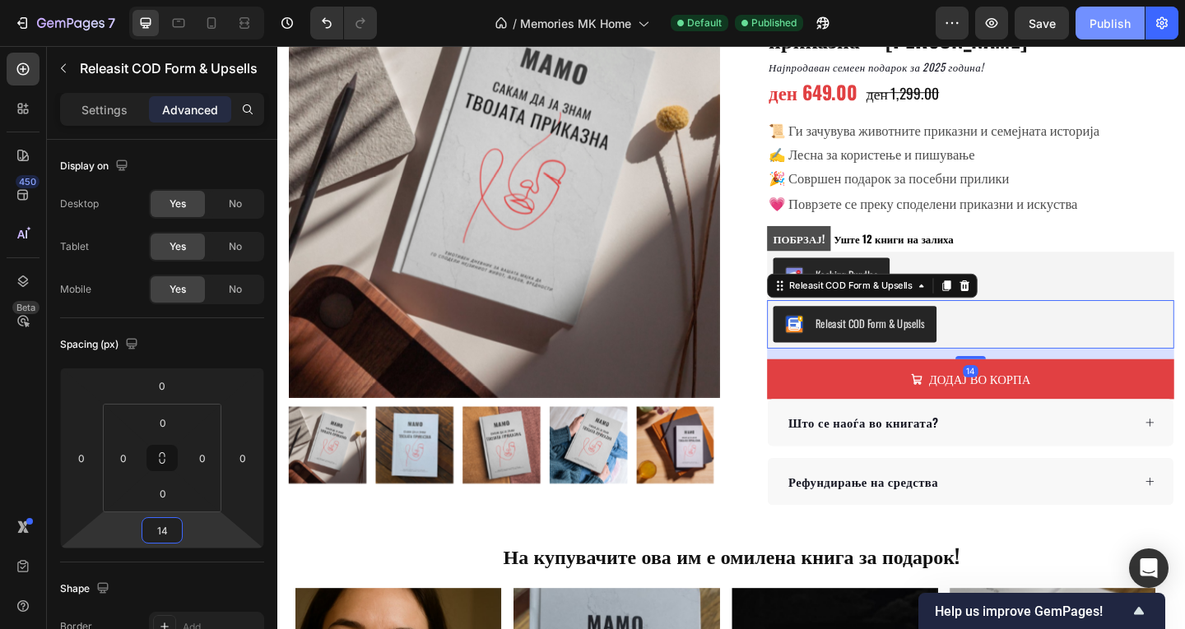
type input "14"
click at [1084, 30] on button "Publish" at bounding box center [1109, 23] width 69 height 33
